Goal: Task Accomplishment & Management: Use online tool/utility

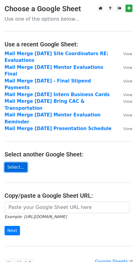
click at [22, 163] on link "Select..." at bounding box center [16, 167] width 23 height 9
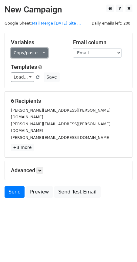
click at [32, 54] on link "Copy/paste..." at bounding box center [29, 52] width 37 height 9
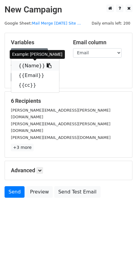
click at [30, 64] on link "{{Name}}" at bounding box center [35, 66] width 48 height 10
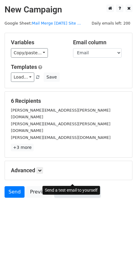
click at [64, 187] on link "Send Test Email" at bounding box center [77, 193] width 46 height 12
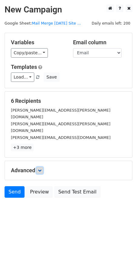
click at [41, 167] on link at bounding box center [39, 170] width 7 height 7
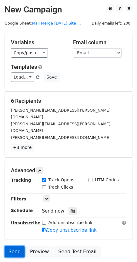
click at [21, 246] on link "Send" at bounding box center [15, 252] width 20 height 12
